Goal: Check status: Check status

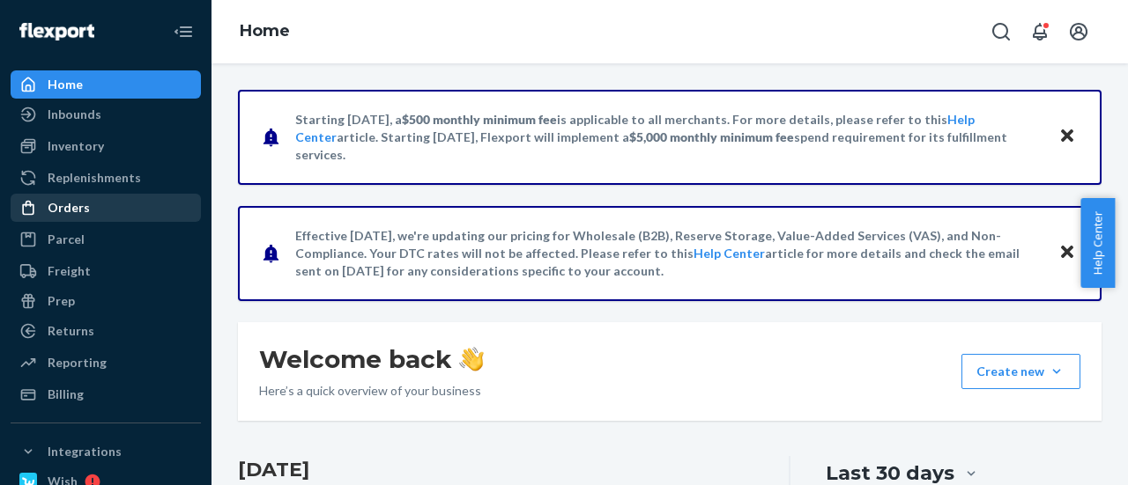
click at [136, 207] on div "Orders" at bounding box center [105, 208] width 187 height 25
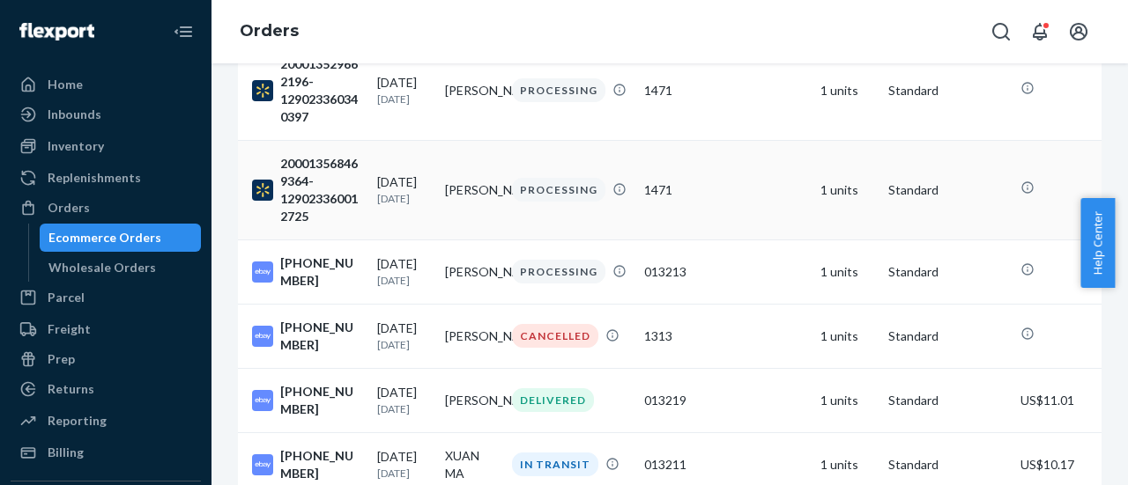
scroll to position [264, 0]
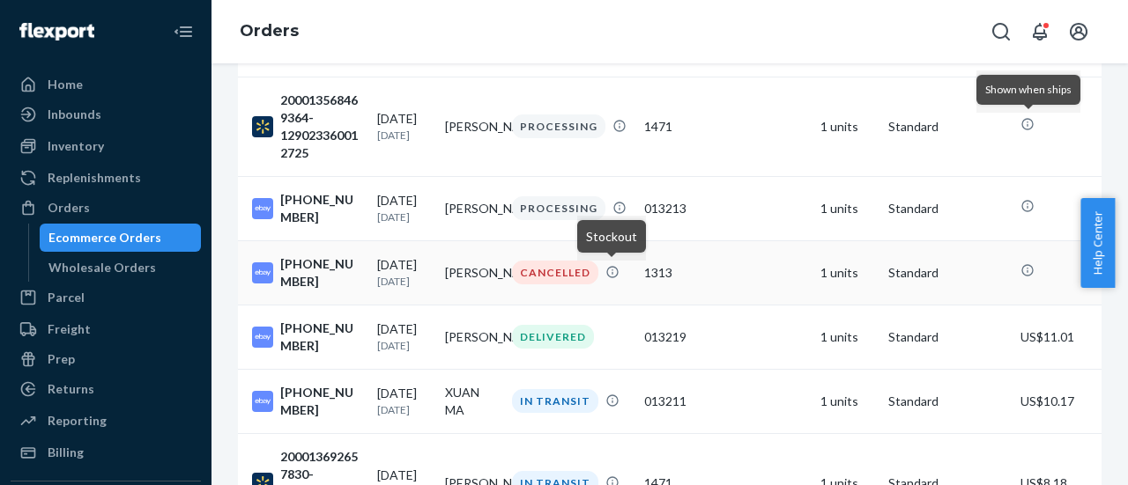
click at [585, 293] on td "CANCELLED" at bounding box center [571, 273] width 132 height 64
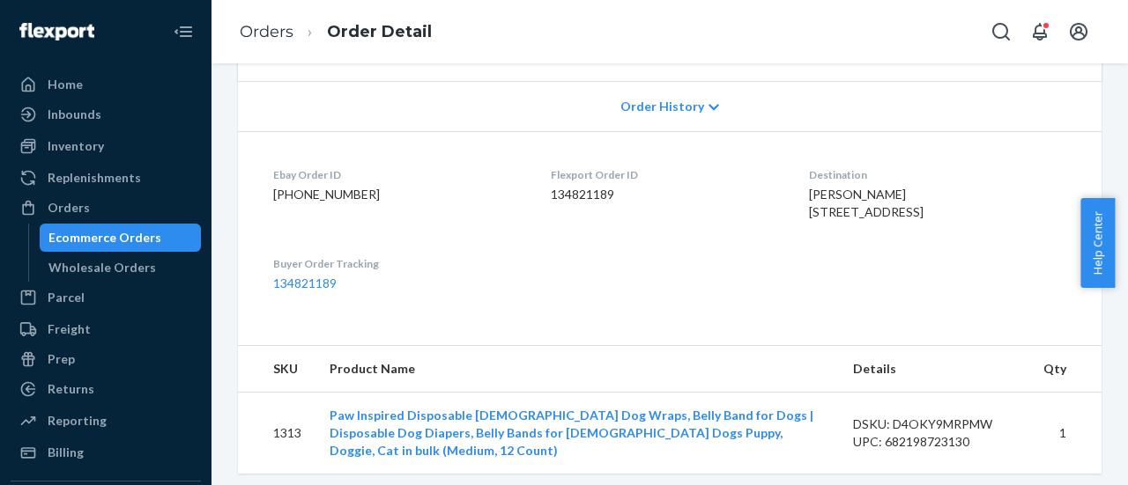
scroll to position [337, 0]
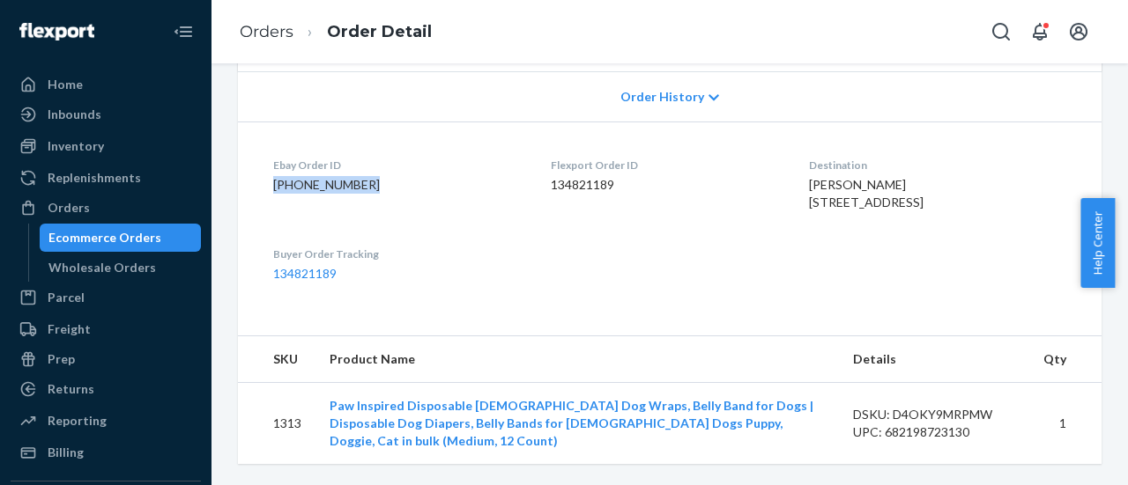
drag, startPoint x: 273, startPoint y: 169, endPoint x: 412, endPoint y: 170, distance: 139.2
click at [412, 170] on dl "Ebay Order ID [PHONE_NUMBER] Flexport Order ID 134821189 Destination [PERSON_NA…" at bounding box center [669, 220] width 863 height 196
copy dd "[PHONE_NUMBER]"
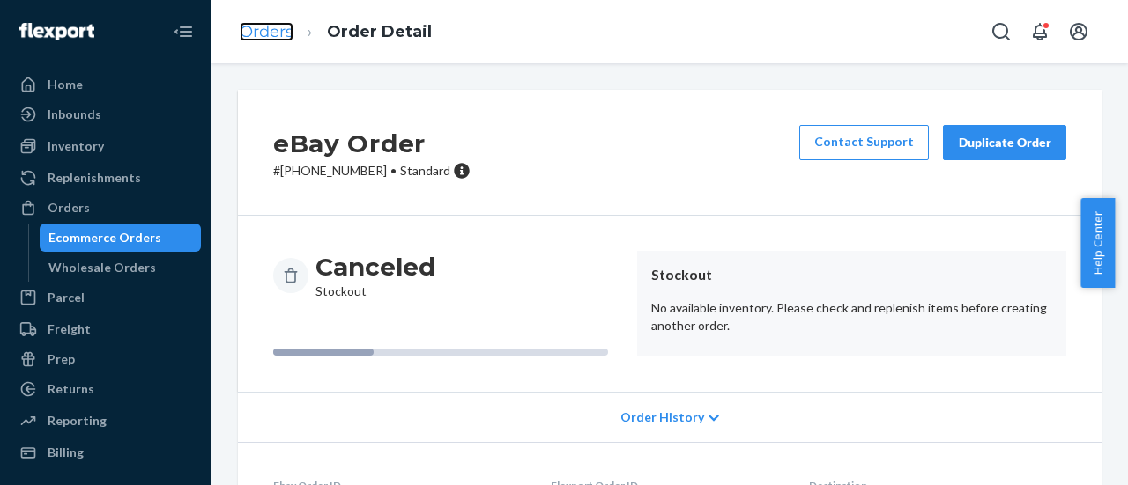
click at [272, 29] on link "Orders" at bounding box center [267, 31] width 54 height 19
